Goal: Communication & Community: Answer question/provide support

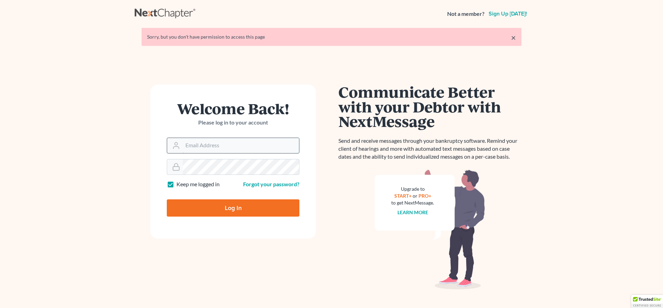
click at [192, 142] on input "Email Address" at bounding box center [241, 145] width 116 height 15
type input "[EMAIL_ADDRESS][DOMAIN_NAME]"
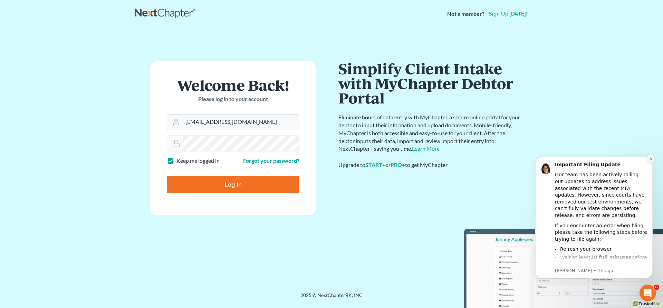
click at [653, 160] on button "Dismiss notification" at bounding box center [650, 159] width 9 height 9
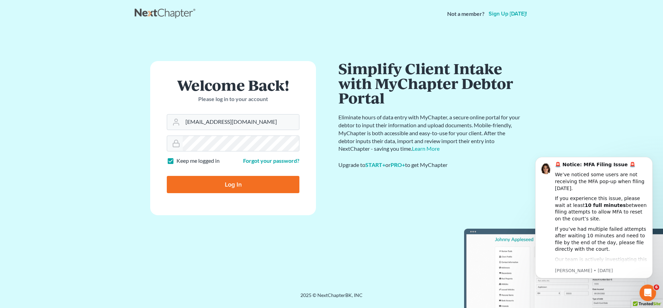
click at [653, 160] on button "Dismiss notification" at bounding box center [650, 158] width 7 height 7
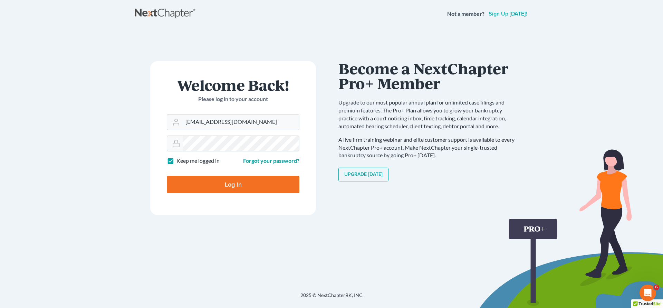
click at [234, 184] on input "Log In" at bounding box center [233, 184] width 133 height 17
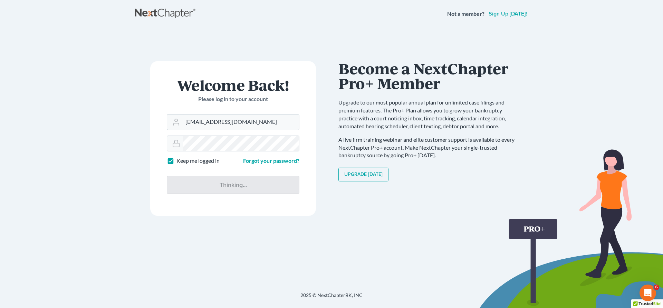
type input "Thinking..."
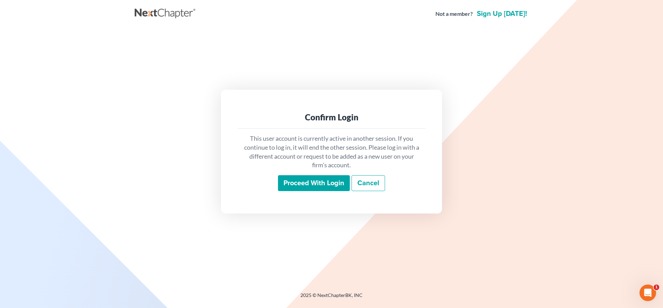
click at [303, 181] on input "Proceed with login" at bounding box center [314, 183] width 72 height 16
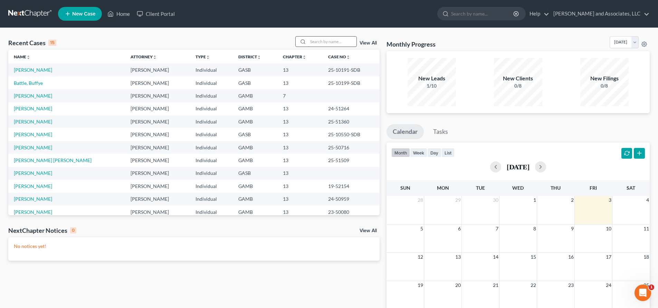
click at [317, 41] on input "search" at bounding box center [332, 42] width 48 height 10
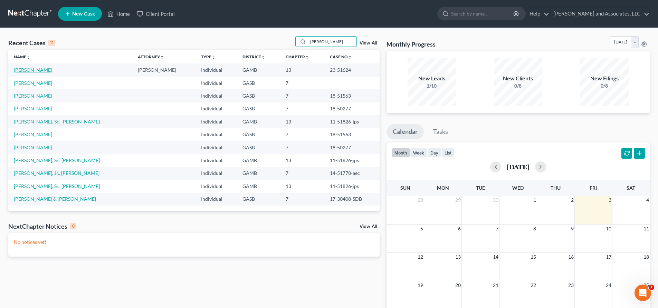
type input "Webb"
click at [41, 69] on link "Webb, Khadijah" at bounding box center [33, 70] width 38 height 6
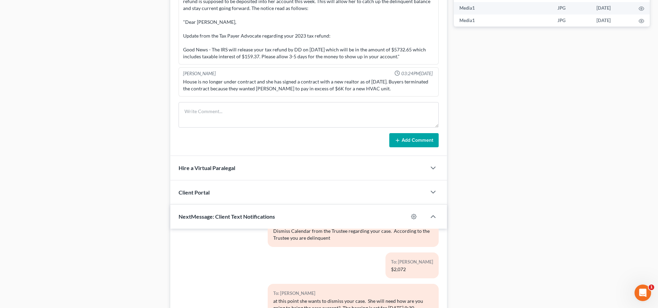
scroll to position [483, 0]
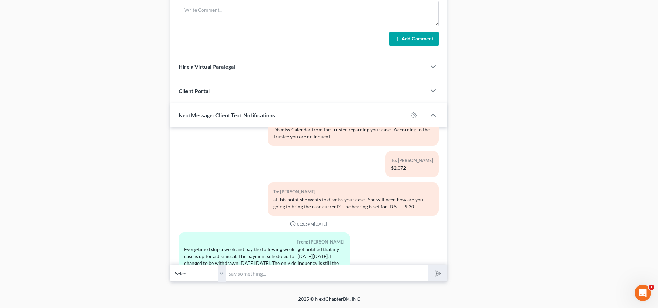
click at [219, 278] on select "Select +1 (478) 464-7494 - Khadijah Webb" at bounding box center [197, 273] width 55 height 17
click at [170, 265] on select "Select +1 (478) 464-7494 - Khadijah Webb" at bounding box center [197, 273] width 55 height 17
click at [235, 274] on input "text" at bounding box center [327, 273] width 202 height 17
type input "Thanks Khadijah for that information, but the Trustee"
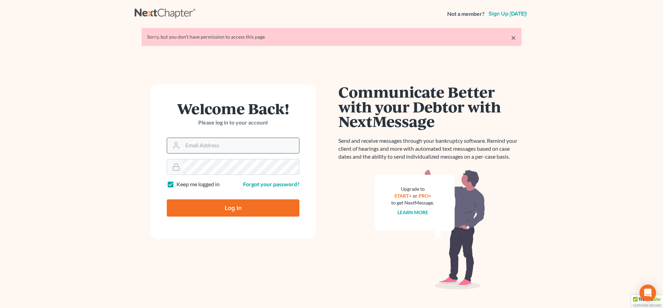
click at [202, 148] on input "Email Address" at bounding box center [241, 145] width 116 height 15
type input "[EMAIL_ADDRESS][DOMAIN_NAME]"
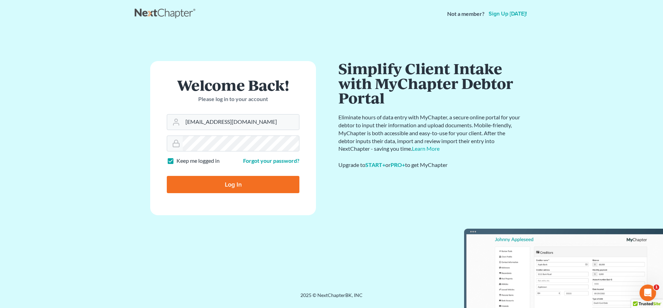
click at [233, 185] on input "Log In" at bounding box center [233, 184] width 133 height 17
type input "Thinking..."
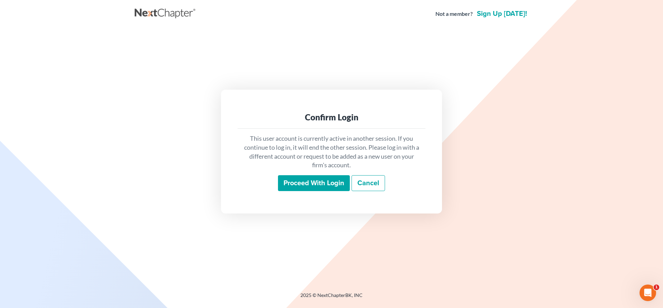
click at [310, 184] on input "Proceed with login" at bounding box center [314, 183] width 72 height 16
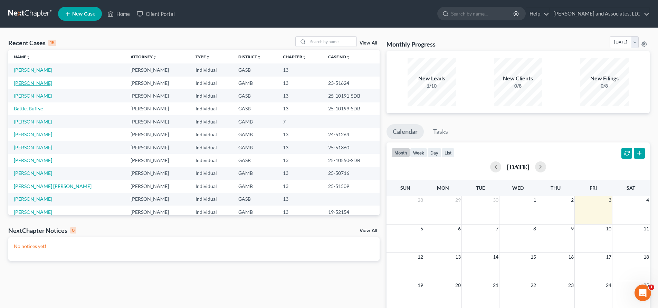
click at [42, 84] on link "[PERSON_NAME]" at bounding box center [33, 83] width 38 height 6
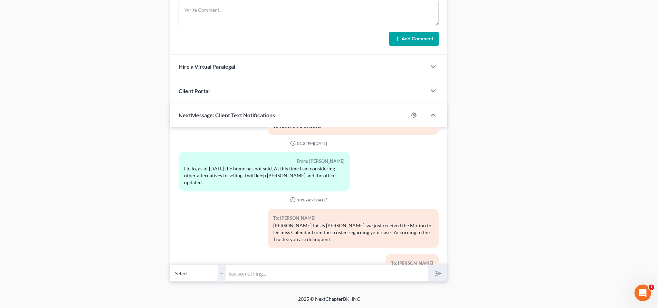
scroll to position [14988, 0]
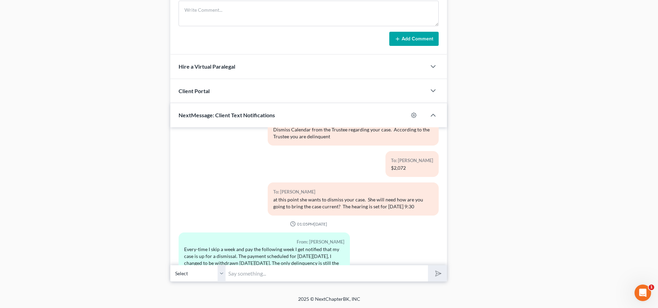
click at [236, 275] on input "text" at bounding box center [327, 273] width 202 height 17
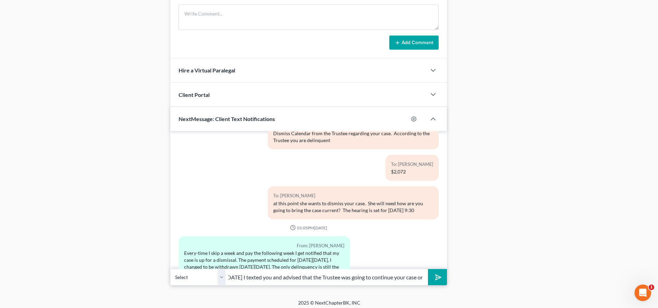
scroll to position [0, 130]
click at [643, 296] on icon "Open Intercom Messenger" at bounding box center [641, 292] width 11 height 11
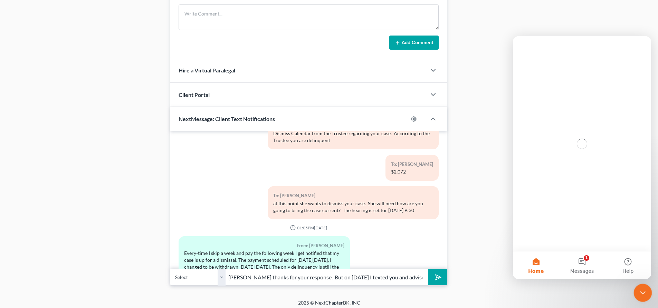
scroll to position [0, 0]
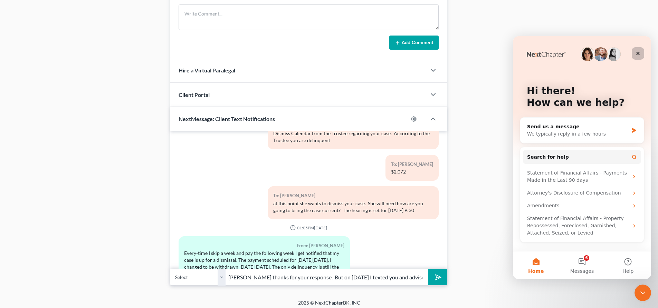
click at [639, 54] on icon "Close" at bounding box center [638, 54] width 4 height 4
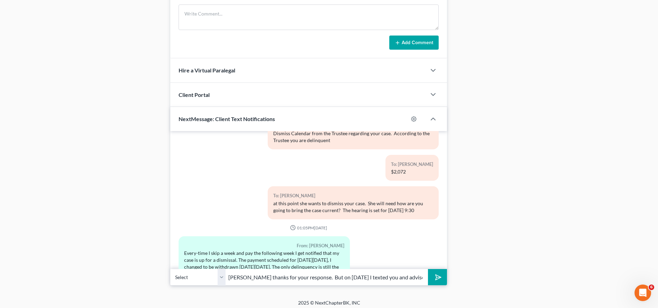
drag, startPoint x: 10, startPoint y: 8, endPoint x: 579, endPoint y: 93, distance: 575.3
click at [422, 278] on input "[PERSON_NAME] thanks for your response. But on [DATE] I texted you and advised …" at bounding box center [327, 277] width 202 height 17
type input "[PERSON_NAME] thanks for your response. But on [DATE] I texted you and advised …"
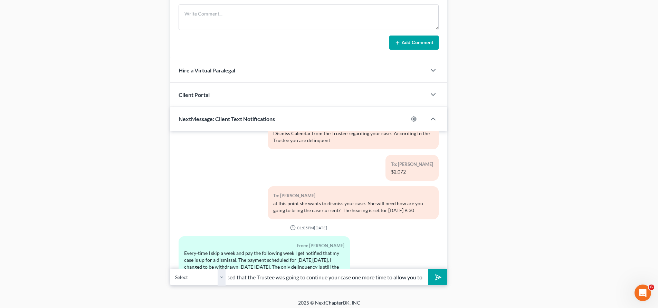
click at [428, 269] on button "submit" at bounding box center [437, 277] width 19 height 16
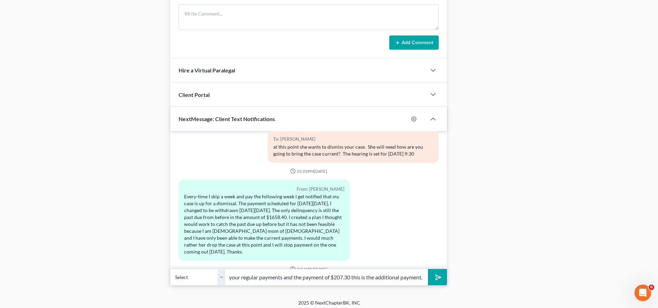
scroll to position [0, 16]
type input "make your regular payments and the payment of $207.30 this is the additional pa…"
click at [428, 269] on button "submit" at bounding box center [437, 277] width 19 height 16
